Goal: Navigation & Orientation: Find specific page/section

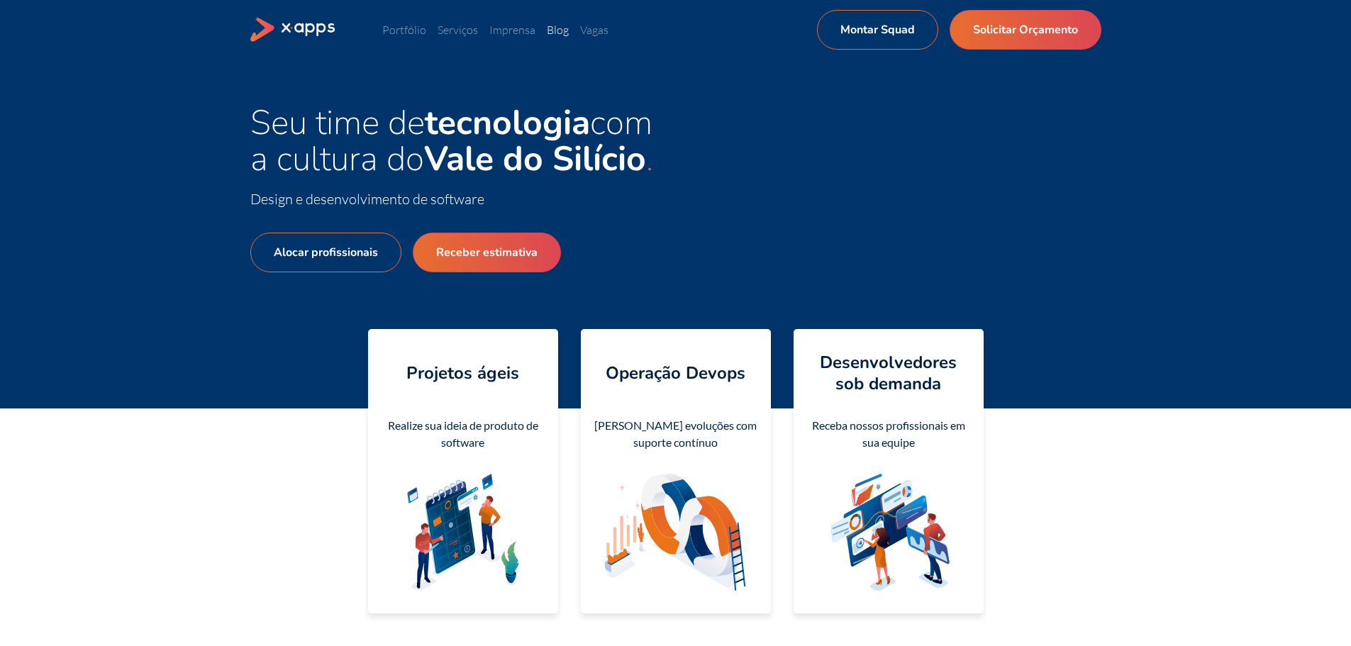
click at [566, 31] on link "Blog" at bounding box center [558, 30] width 22 height 14
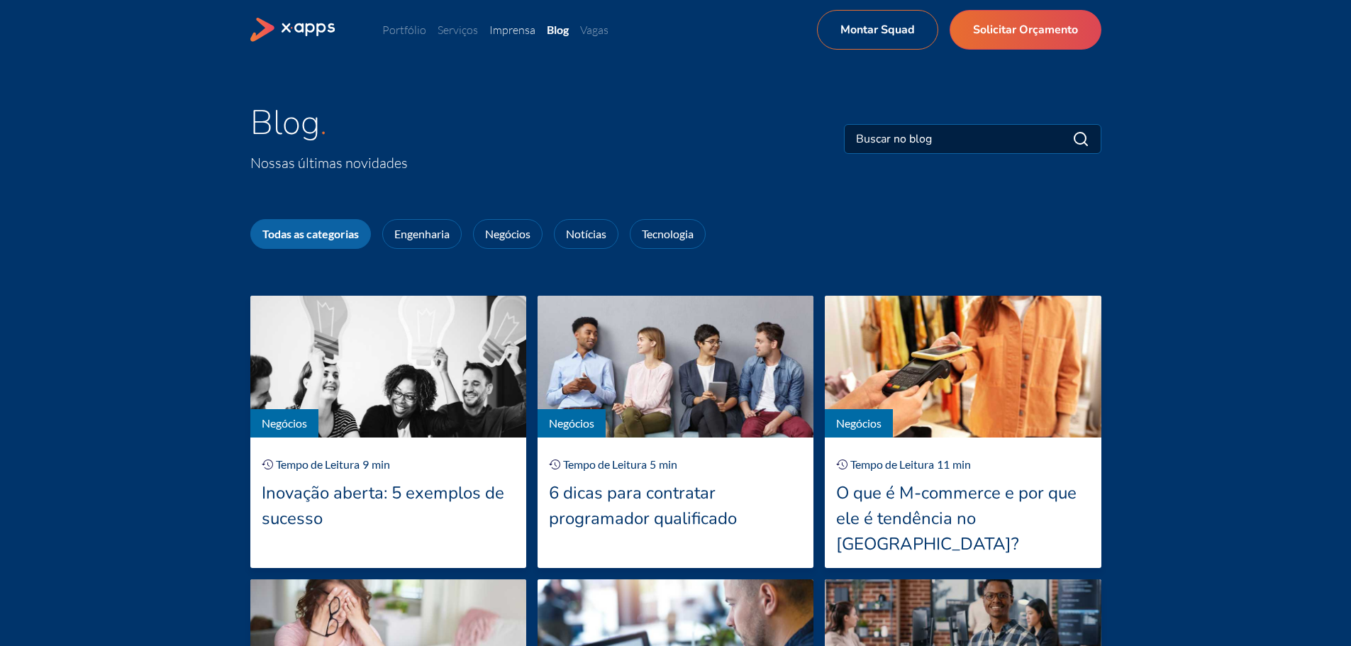
click at [507, 28] on link "Imprensa" at bounding box center [512, 30] width 46 height 14
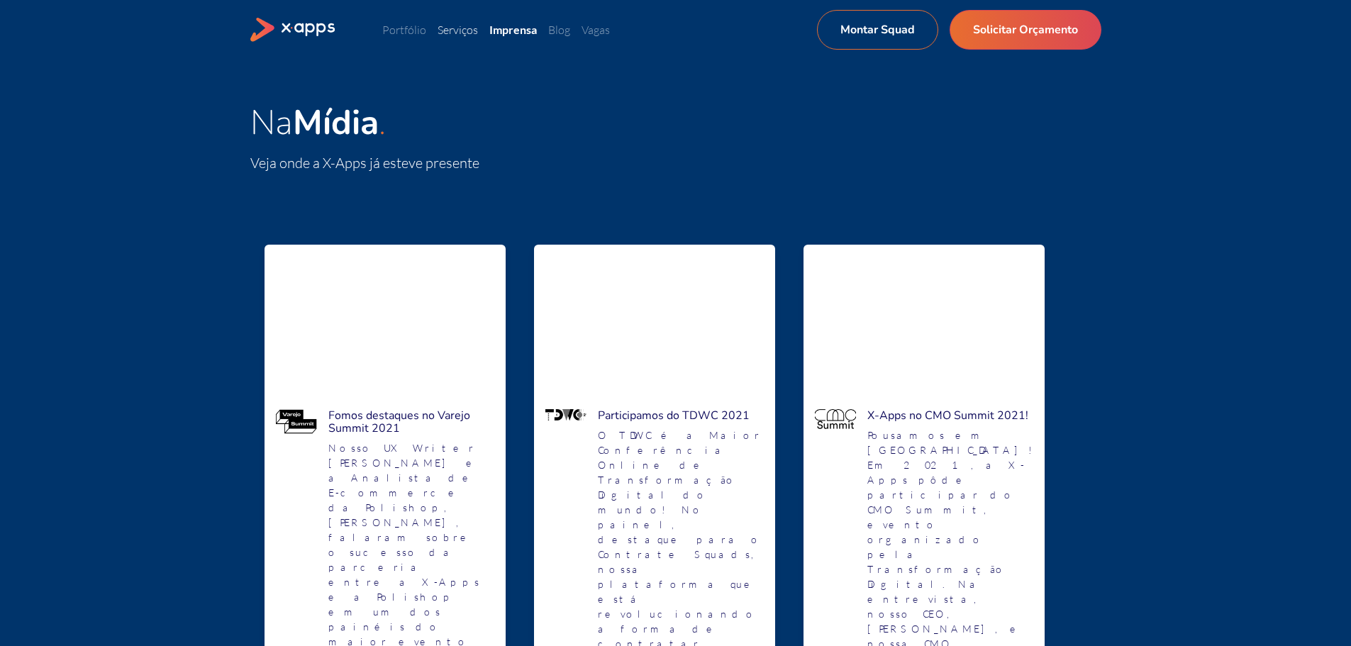
click at [473, 35] on link "Serviços" at bounding box center [457, 30] width 40 height 14
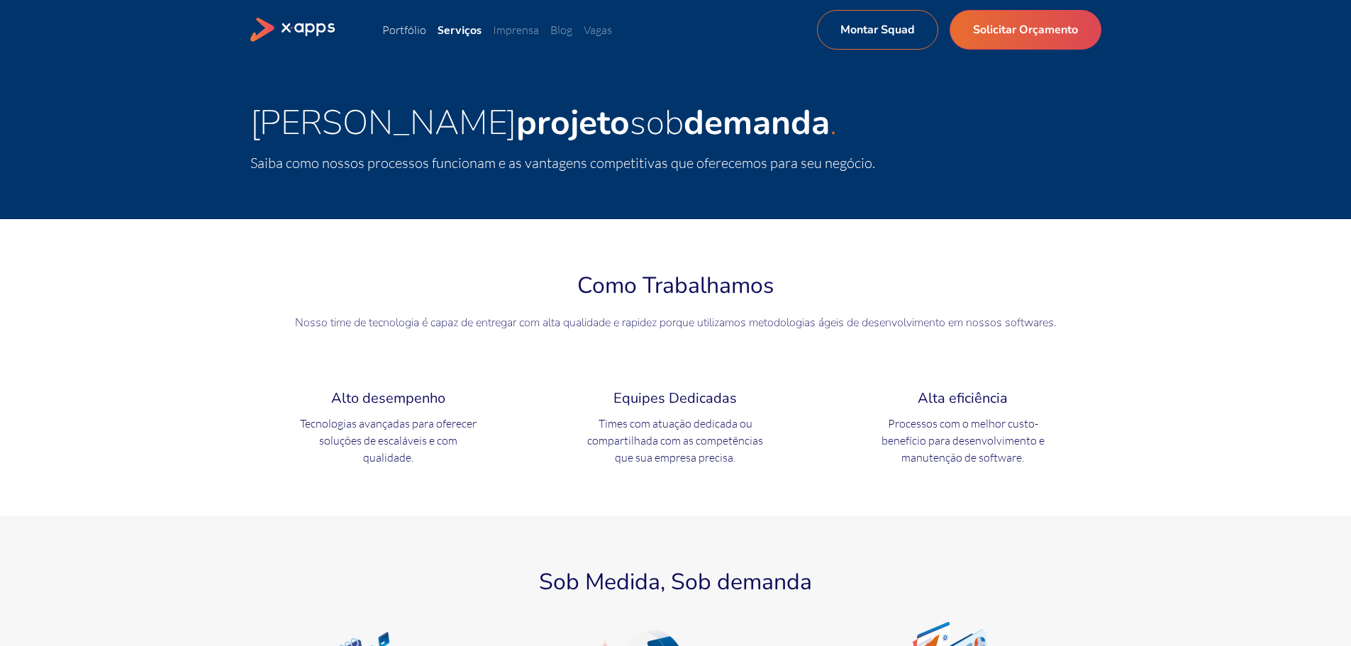
click at [419, 33] on link "Portfólio" at bounding box center [404, 30] width 44 height 14
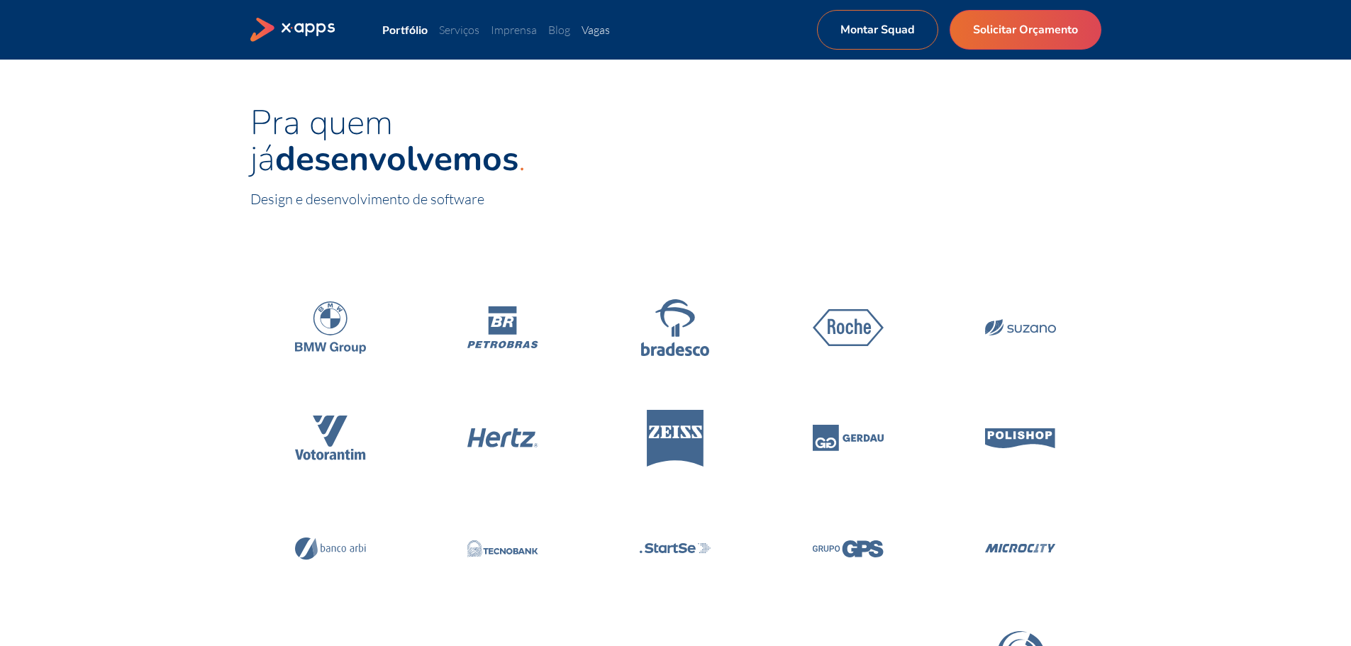
click at [598, 28] on link "Vagas" at bounding box center [595, 30] width 28 height 14
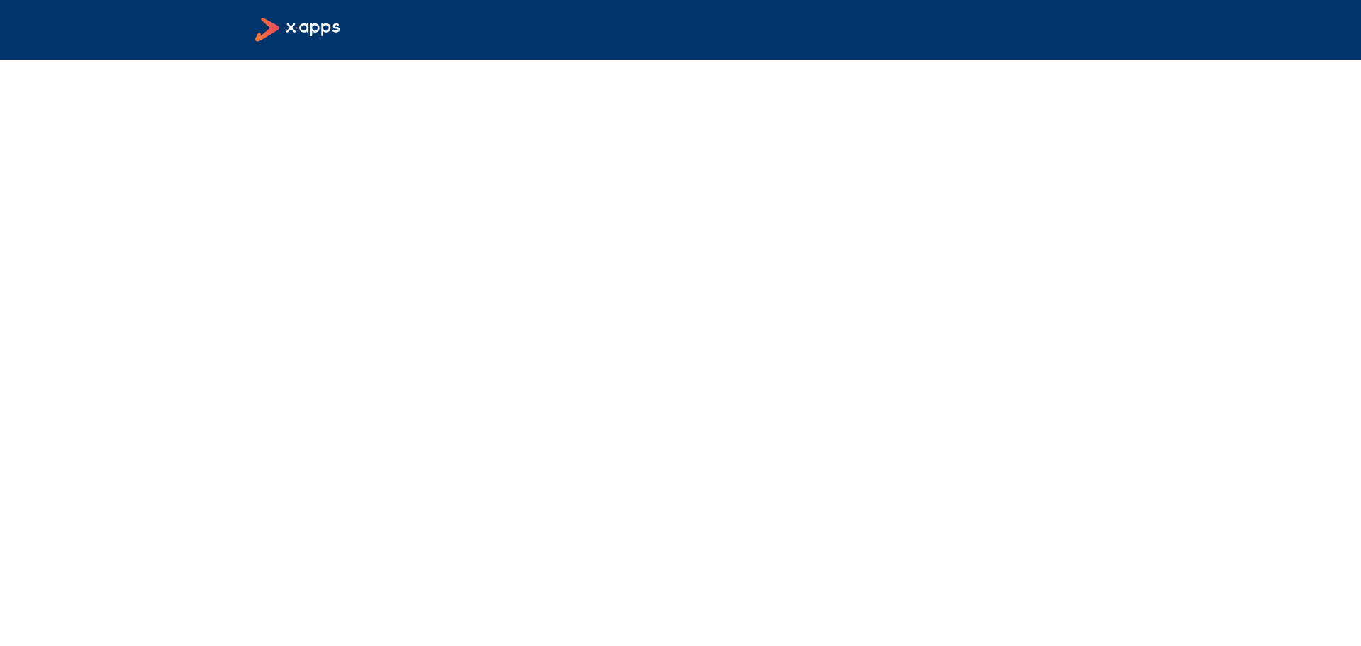
click at [311, 27] on icon at bounding box center [298, 30] width 86 height 25
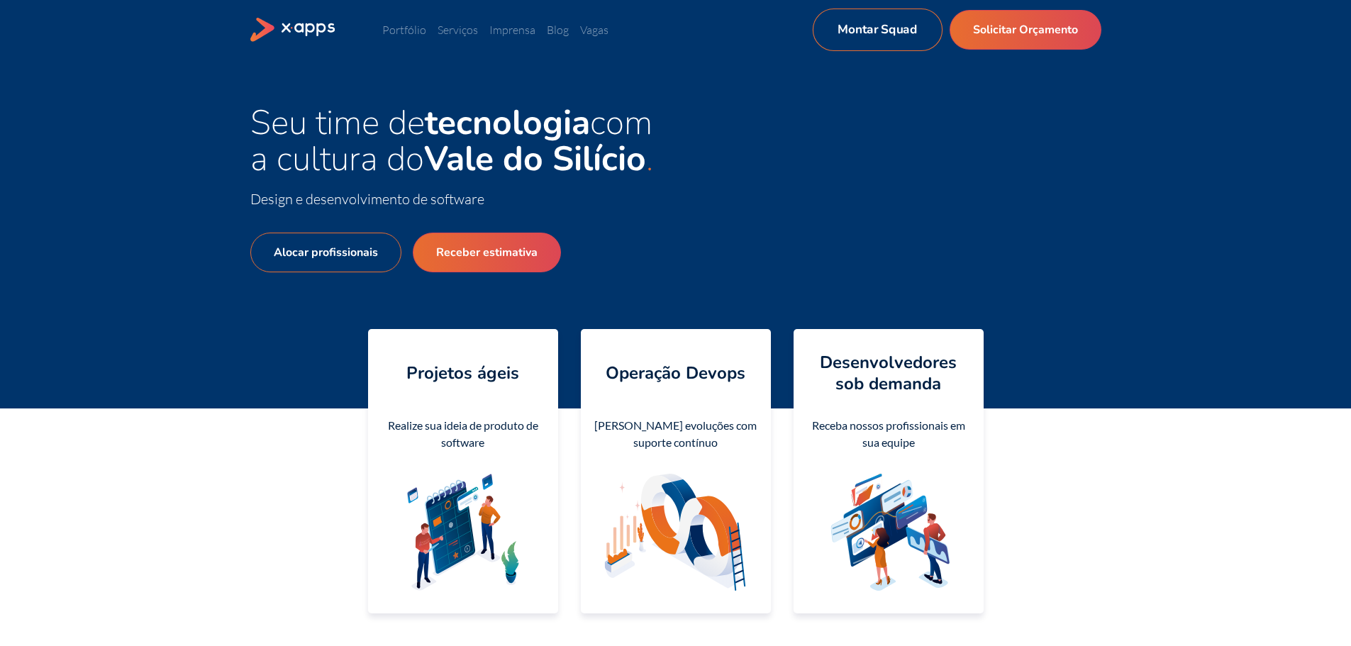
click at [876, 28] on link "Montar Squad" at bounding box center [877, 30] width 130 height 43
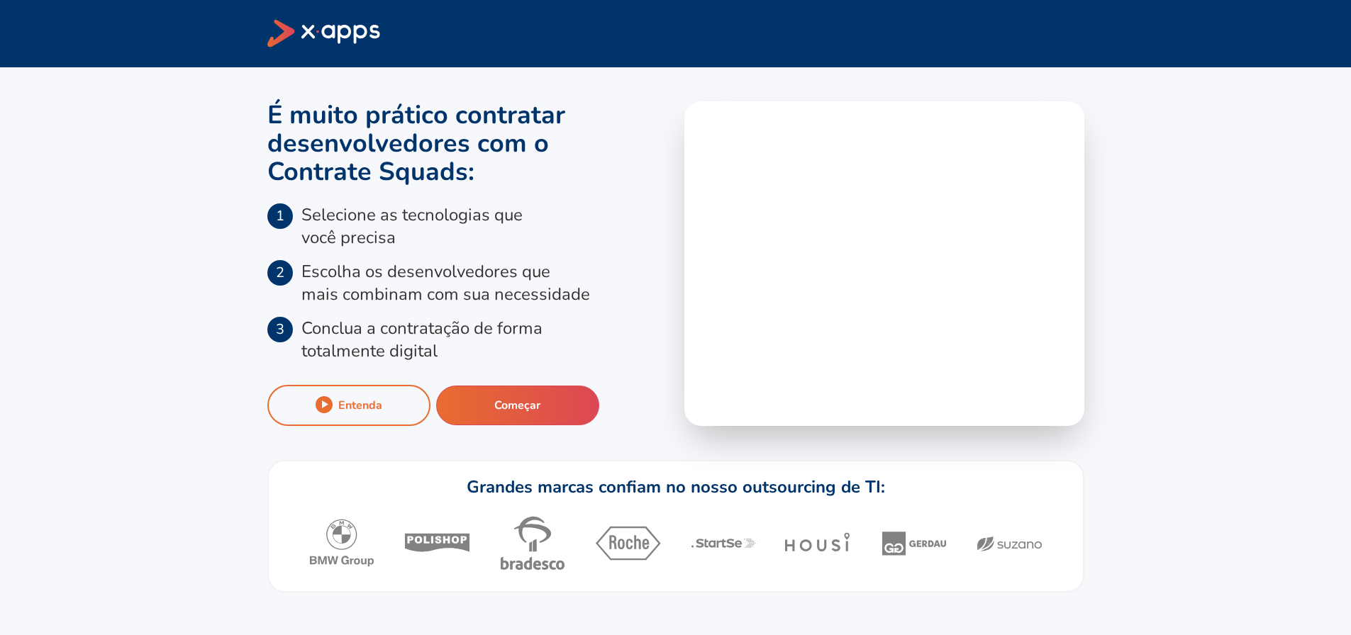
scroll to position [284, 0]
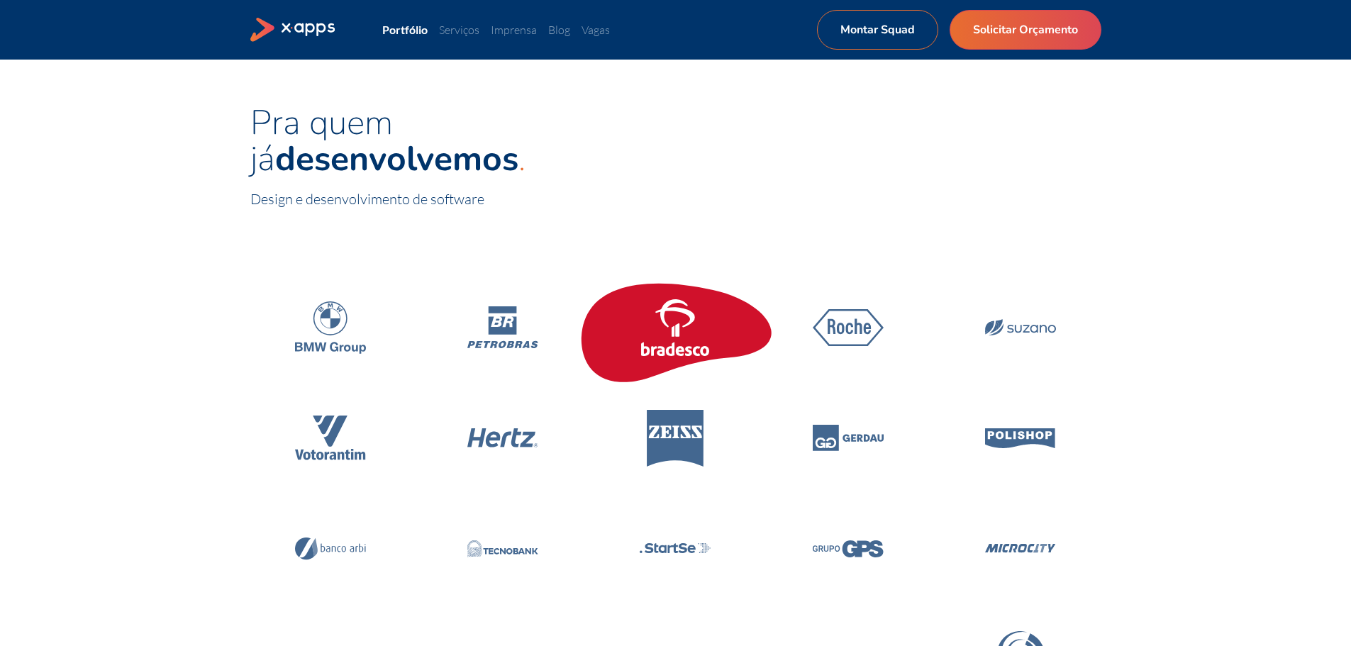
drag, startPoint x: 678, startPoint y: 286, endPoint x: 639, endPoint y: 271, distance: 42.7
